Goal: Transaction & Acquisition: Purchase product/service

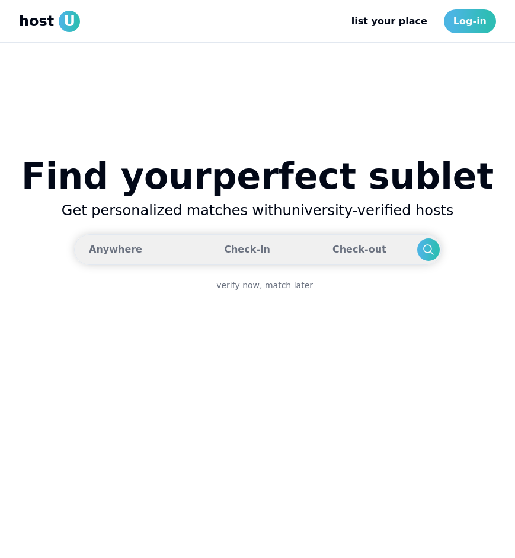
click at [135, 252] on button "Anywhere Check-in Check-out" at bounding box center [258, 249] width 368 height 31
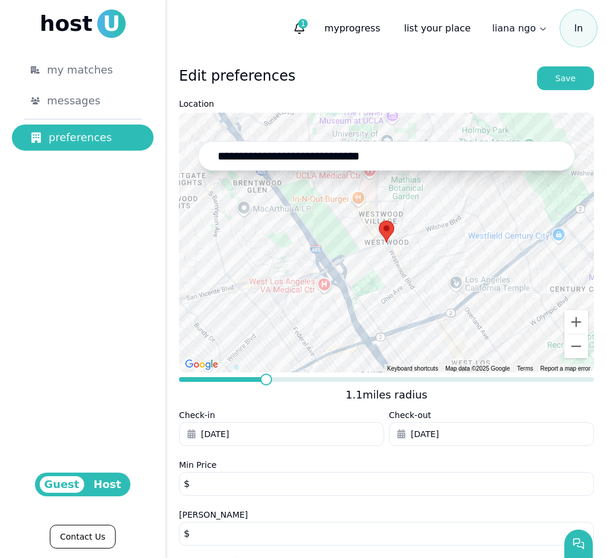
click at [264, 379] on span at bounding box center [266, 380] width 12 height 12
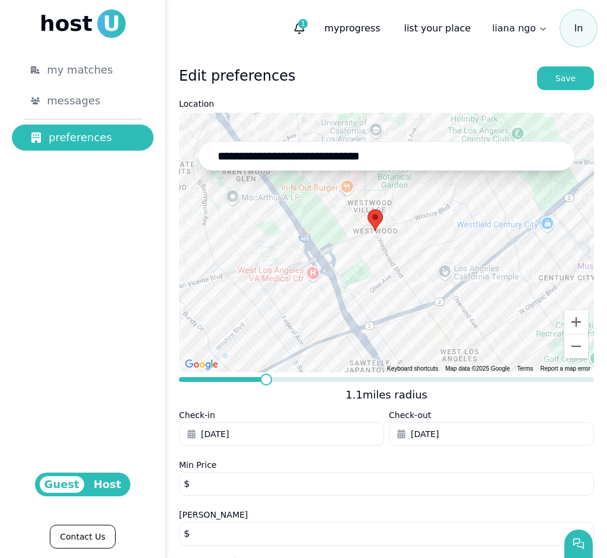
drag, startPoint x: 346, startPoint y: 228, endPoint x: 335, endPoint y: 225, distance: 11.1
click at [335, 225] on div at bounding box center [386, 243] width 415 height 260
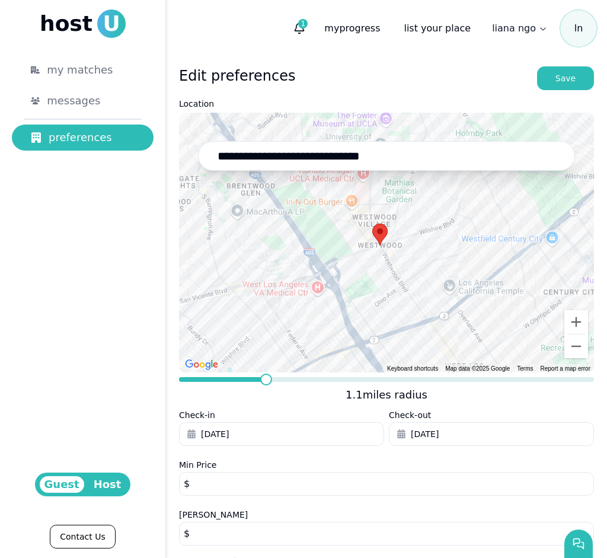
drag, startPoint x: 358, startPoint y: 237, endPoint x: 362, endPoint y: 253, distance: 17.1
click at [363, 253] on div at bounding box center [386, 243] width 415 height 260
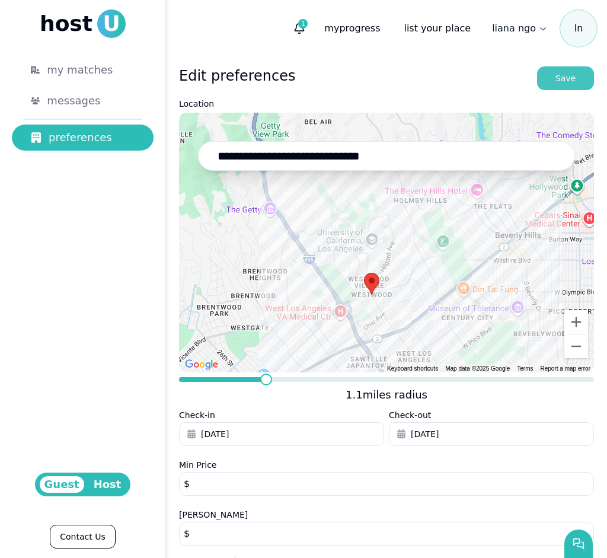
click at [490, 79] on div "Save" at bounding box center [566, 78] width 20 height 12
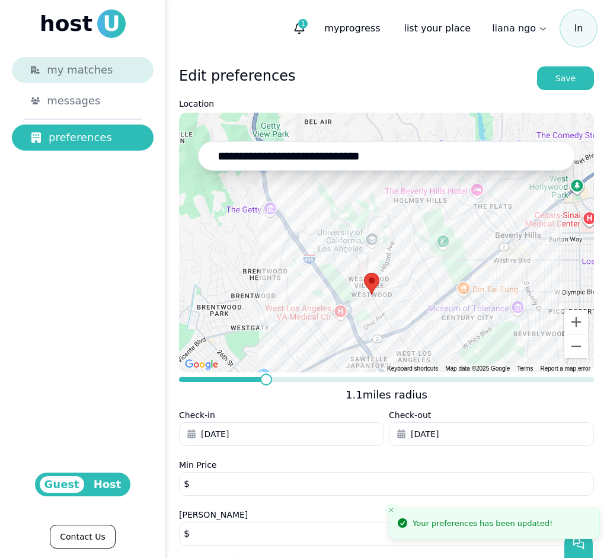
click at [100, 68] on span "my matches" at bounding box center [80, 70] width 66 height 17
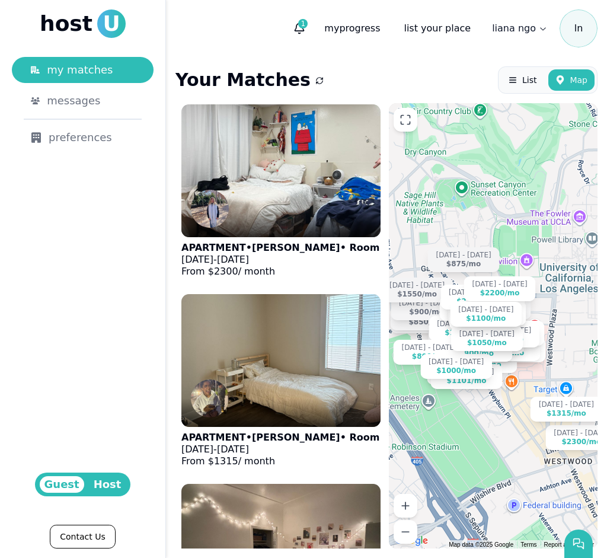
drag, startPoint x: 482, startPoint y: 315, endPoint x: 561, endPoint y: 301, distance: 80.1
click at [490, 301] on div "[DATE] - [DATE] $2300 /[DATE] - [DATE] $1315 /[DATE] - [DATE] $975 /[DATE] - [D…" at bounding box center [493, 325] width 209 height 445
click at [308, 20] on button "1" at bounding box center [299, 28] width 21 height 21
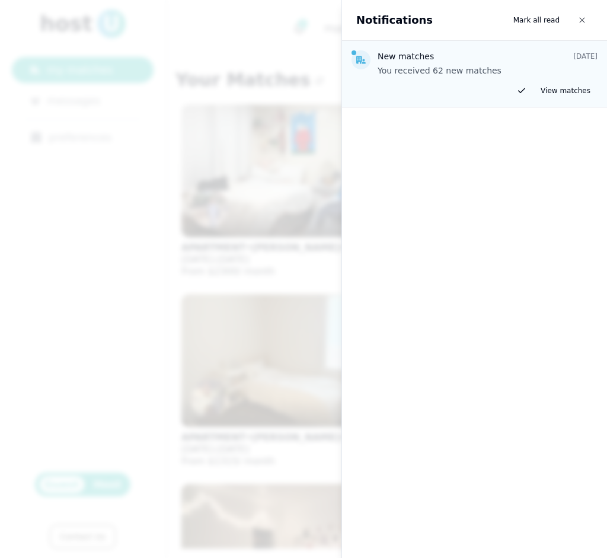
click at [259, 91] on div at bounding box center [303, 279] width 607 height 558
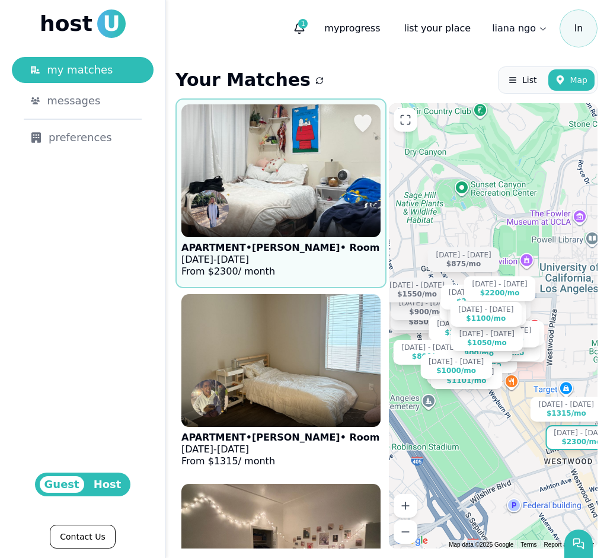
click at [241, 193] on img at bounding box center [280, 171] width 219 height 146
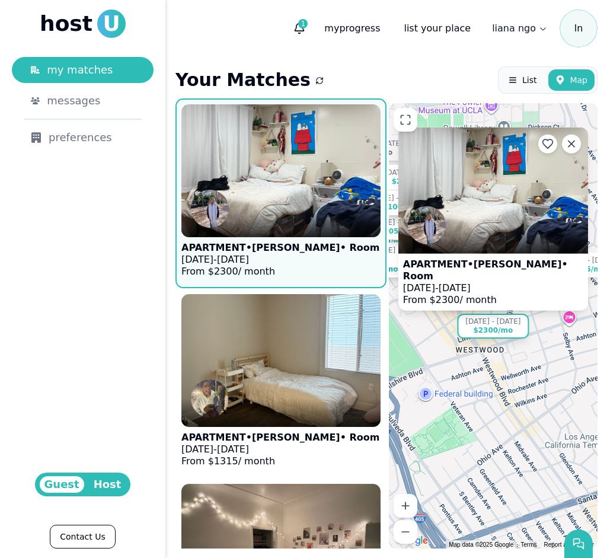
click at [476, 222] on img at bounding box center [493, 190] width 190 height 126
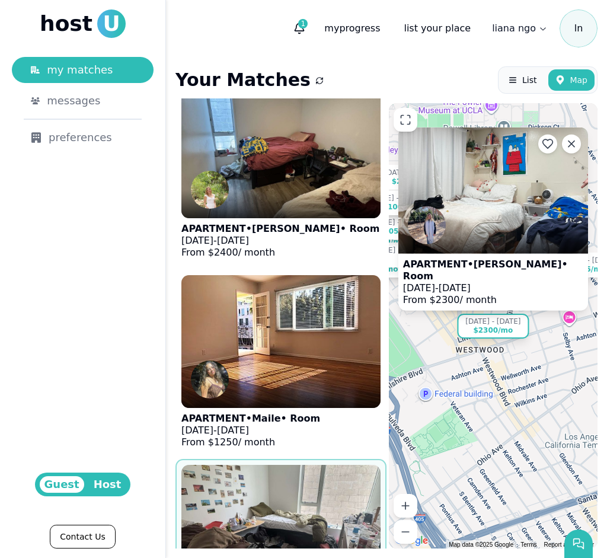
scroll to position [851, 0]
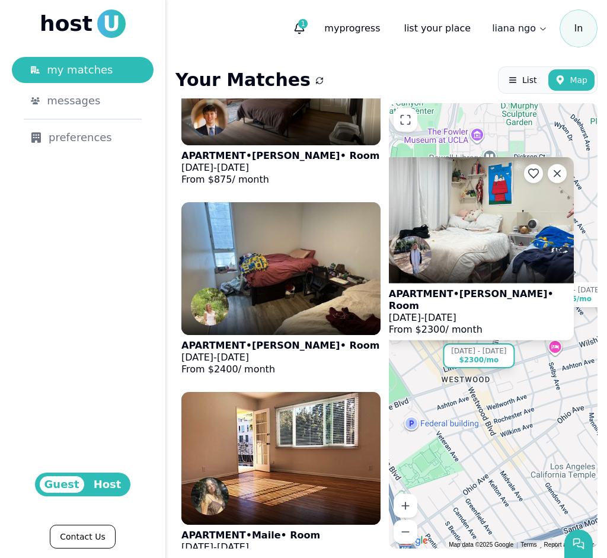
drag, startPoint x: 464, startPoint y: 370, endPoint x: 449, endPoint y: 401, distance: 34.2
click at [449, 401] on div "[DATE] - [DATE] $2300 /[DATE] - [DATE] $1315 /[DATE] - [DATE] $975 /[DATE] - [D…" at bounding box center [493, 325] width 209 height 445
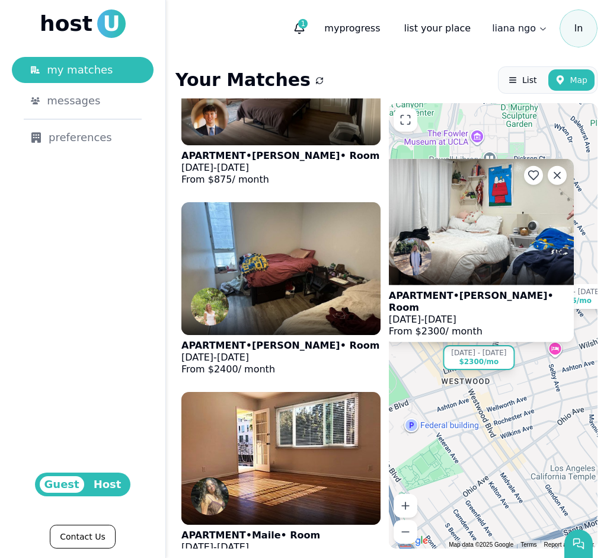
click at [490, 393] on div "[DATE] - [DATE] $2300 /[DATE] - [DATE] $1315 /[DATE] - [DATE] $975 /[DATE] - [D…" at bounding box center [493, 325] width 209 height 445
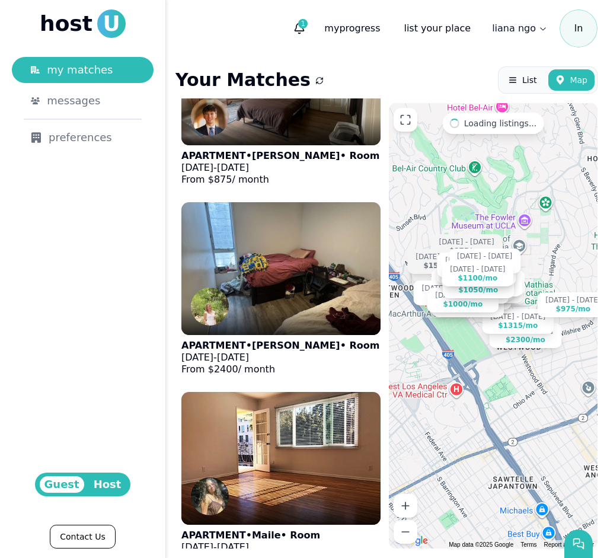
drag, startPoint x: 485, startPoint y: 256, endPoint x: 532, endPoint y: 285, distance: 54.8
click at [490, 285] on div "[DATE] - [DATE] $2300 /[DATE] - [DATE] $1315 /[DATE] - [DATE] $975 /[DATE] - [D…" at bounding box center [493, 325] width 209 height 445
click at [490, 85] on span "List" at bounding box center [529, 80] width 14 height 12
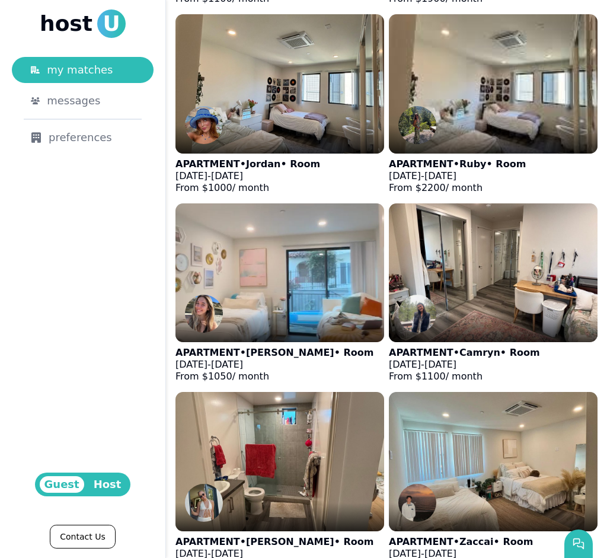
scroll to position [2432, 0]
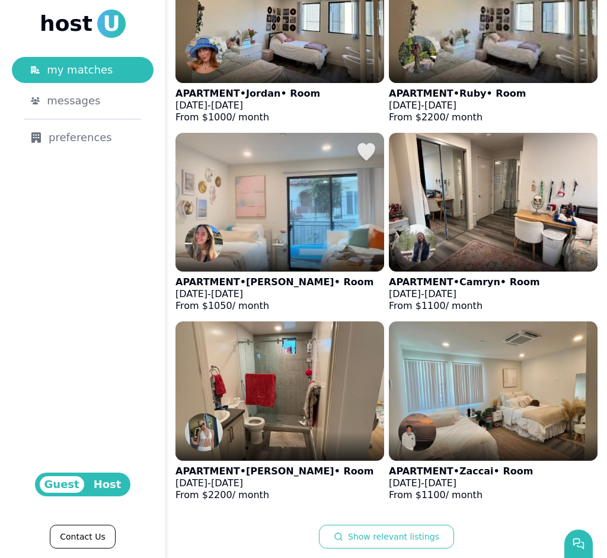
click at [296, 216] on img at bounding box center [279, 202] width 229 height 153
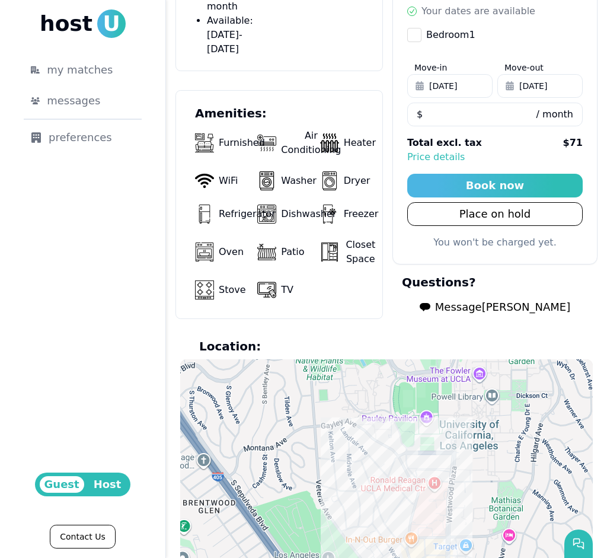
scroll to position [1140, 0]
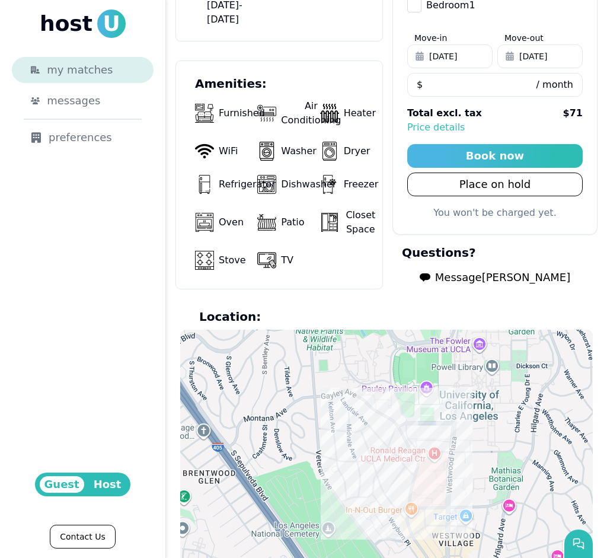
click at [106, 71] on div "my matches" at bounding box center [91, 70] width 88 height 17
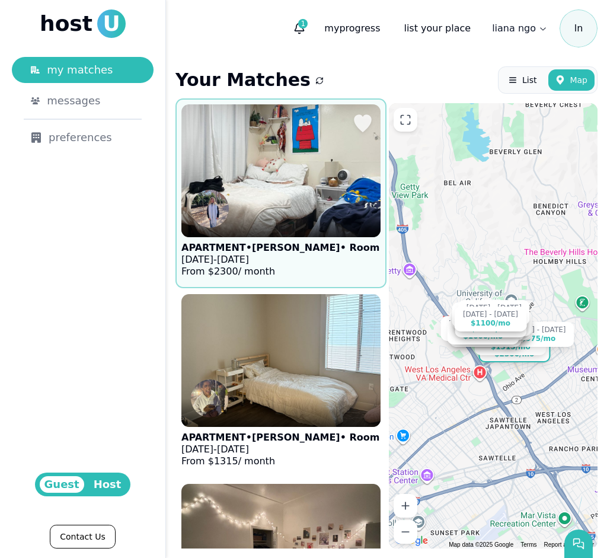
click at [283, 218] on div at bounding box center [280, 223] width 199 height 28
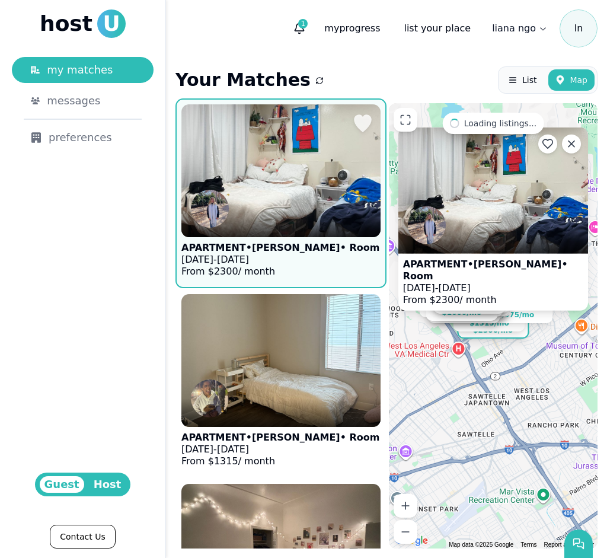
click at [315, 230] on div at bounding box center [280, 223] width 199 height 28
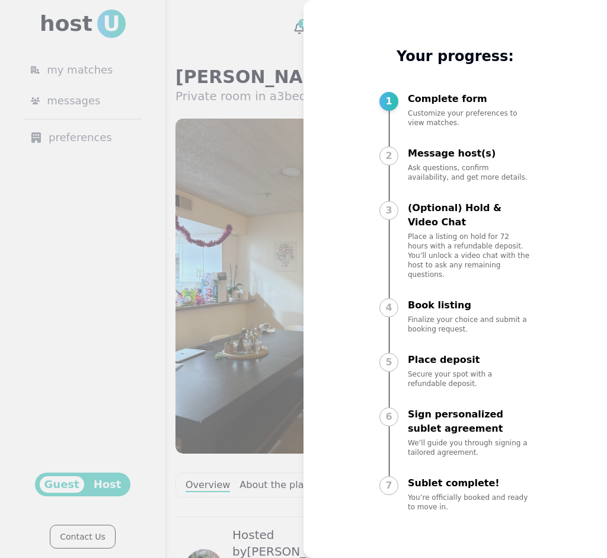
click at [232, 199] on div at bounding box center [303, 279] width 607 height 558
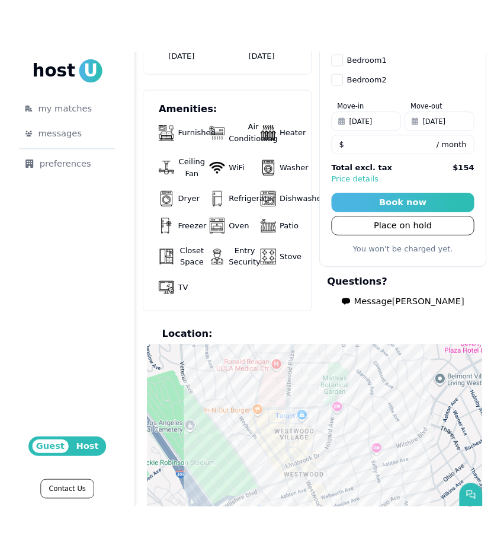
scroll to position [1118, 0]
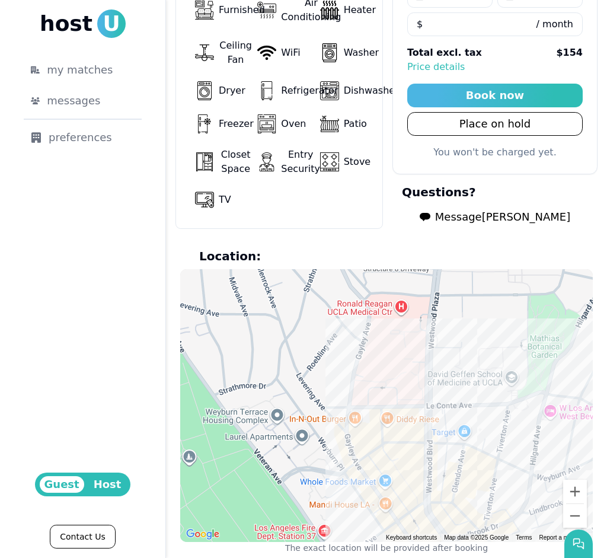
click at [483, 209] on span "Message Taylor" at bounding box center [502, 217] width 135 height 17
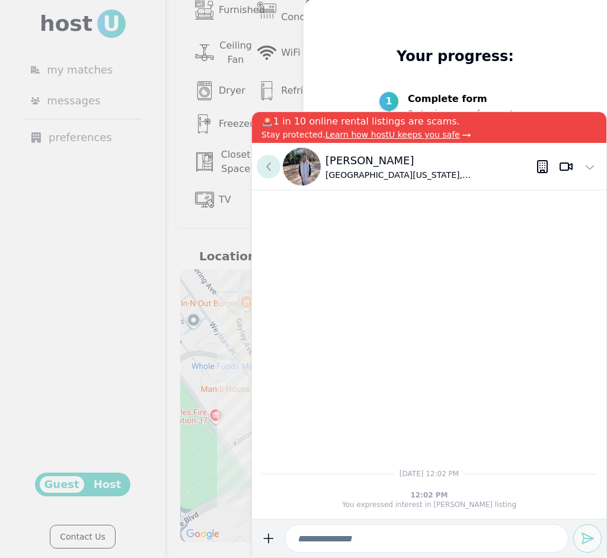
click at [264, 162] on icon at bounding box center [268, 166] width 14 height 14
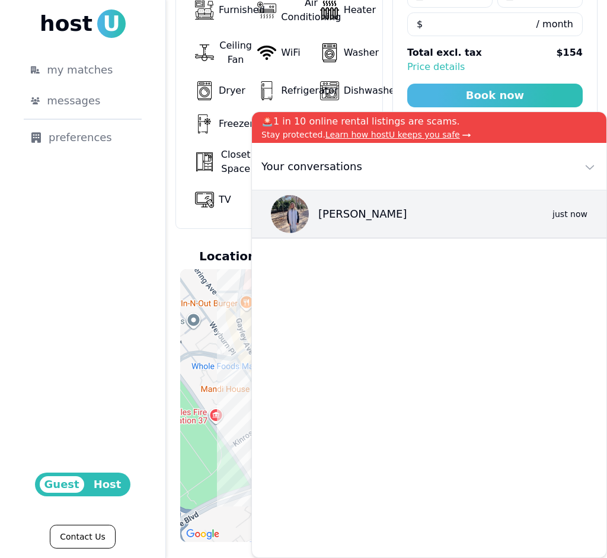
click at [306, 110] on div "Oven" at bounding box center [286, 124] width 58 height 28
click at [594, 165] on icon at bounding box center [590, 166] width 14 height 14
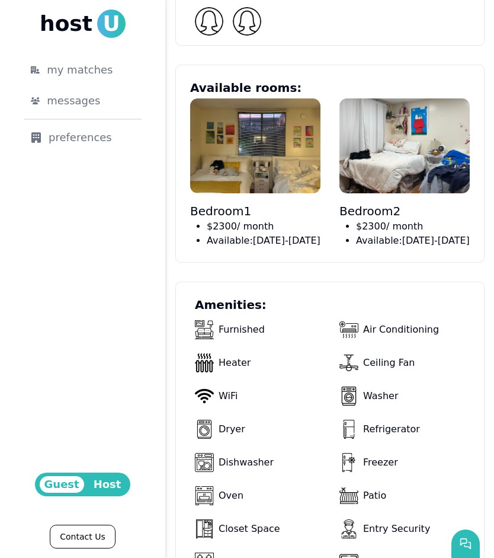
scroll to position [1469, 0]
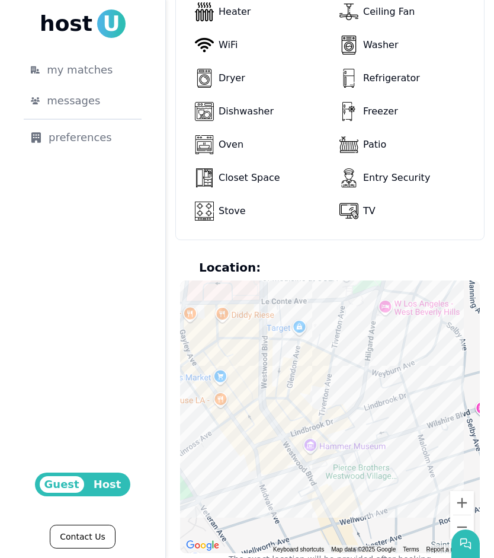
click at [282, 380] on div at bounding box center [330, 416] width 300 height 273
click at [90, 531] on link "Contact Us" at bounding box center [82, 537] width 65 height 24
click at [101, 34] on span "U" at bounding box center [111, 23] width 28 height 28
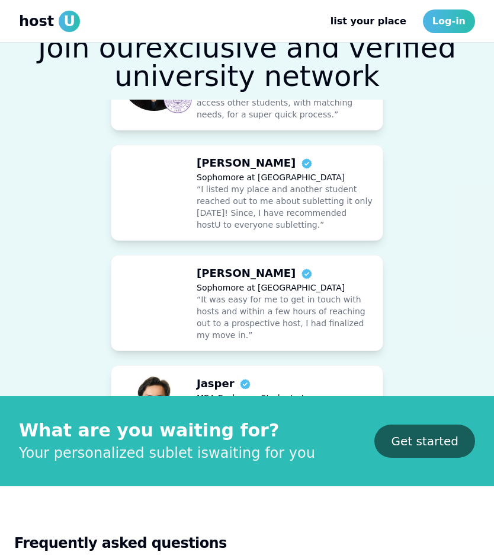
scroll to position [1533, 0]
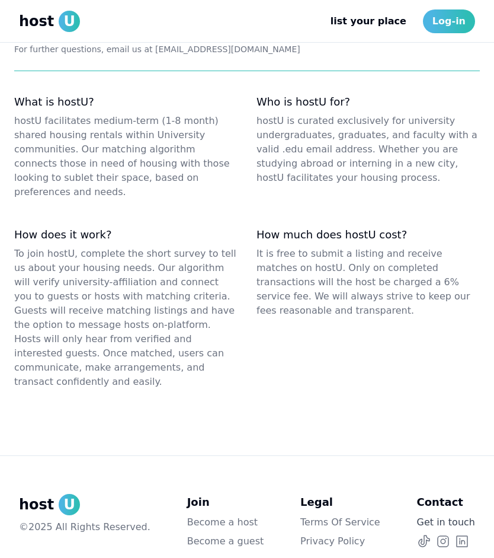
click at [447, 515] on link "Get in touch" at bounding box center [446, 522] width 58 height 14
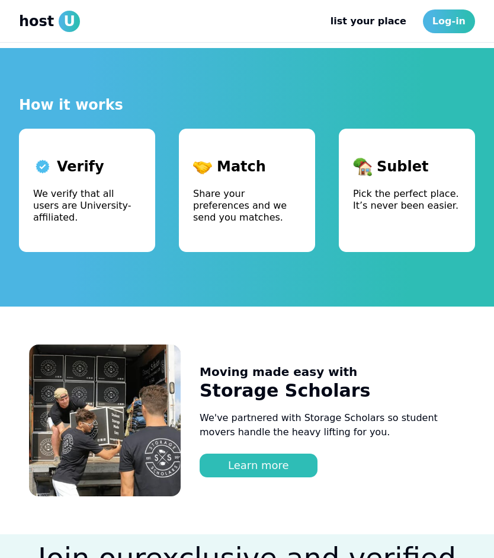
scroll to position [0, 0]
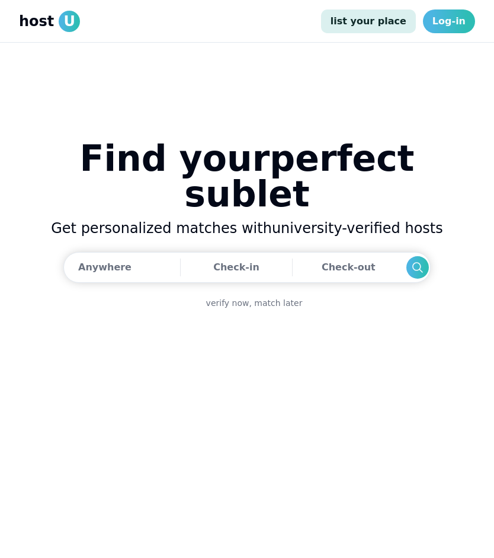
click at [376, 17] on link "list your place" at bounding box center [368, 21] width 95 height 24
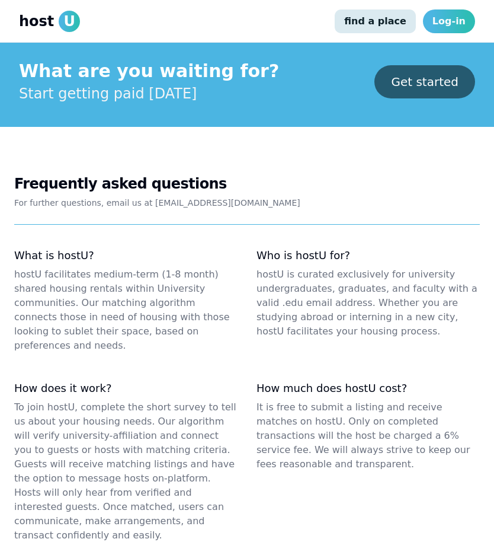
scroll to position [1575, 0]
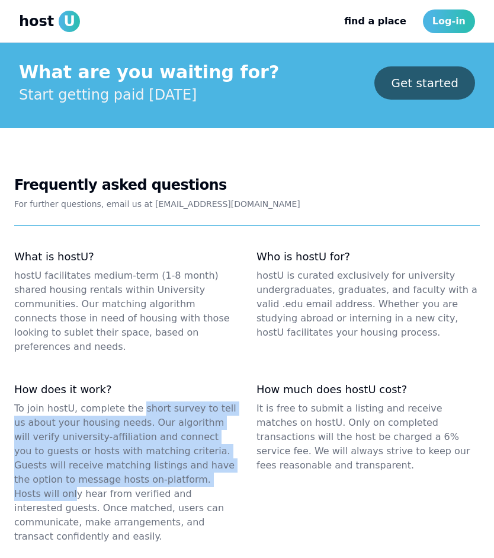
drag, startPoint x: 135, startPoint y: 374, endPoint x: 155, endPoint y: 451, distance: 79.8
click at [155, 452] on dd "To join hostU, complete the short survey to tell us about your housing needs. O…" at bounding box center [126, 472] width 224 height 142
click at [155, 451] on dd "To join hostU, complete the short survey to tell us about your housing needs. O…" at bounding box center [126, 472] width 224 height 142
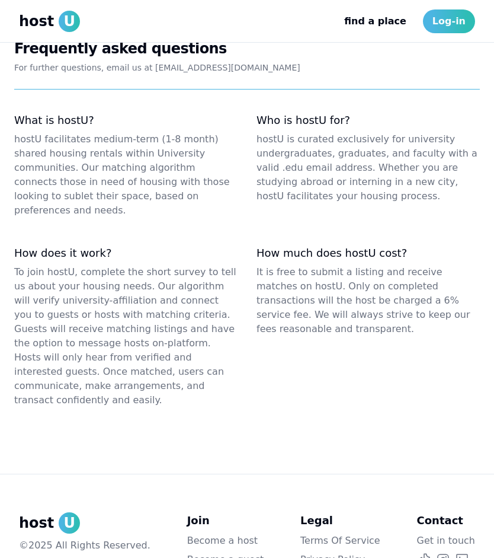
scroll to position [1714, 0]
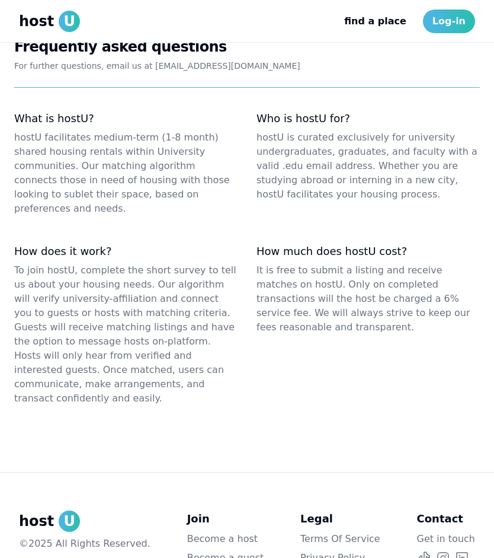
click at [328, 532] on link "Terms Of Service" at bounding box center [341, 539] width 80 height 14
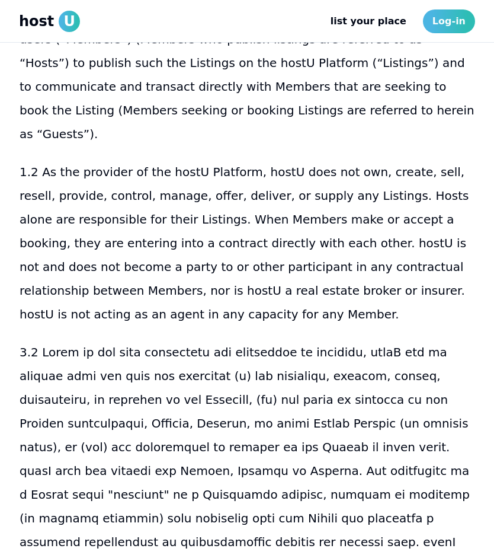
scroll to position [1221, 0]
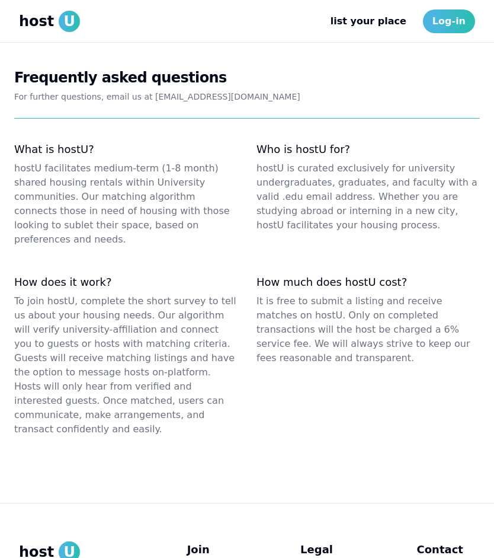
scroll to position [1533, 0]
